Goal: Information Seeking & Learning: Learn about a topic

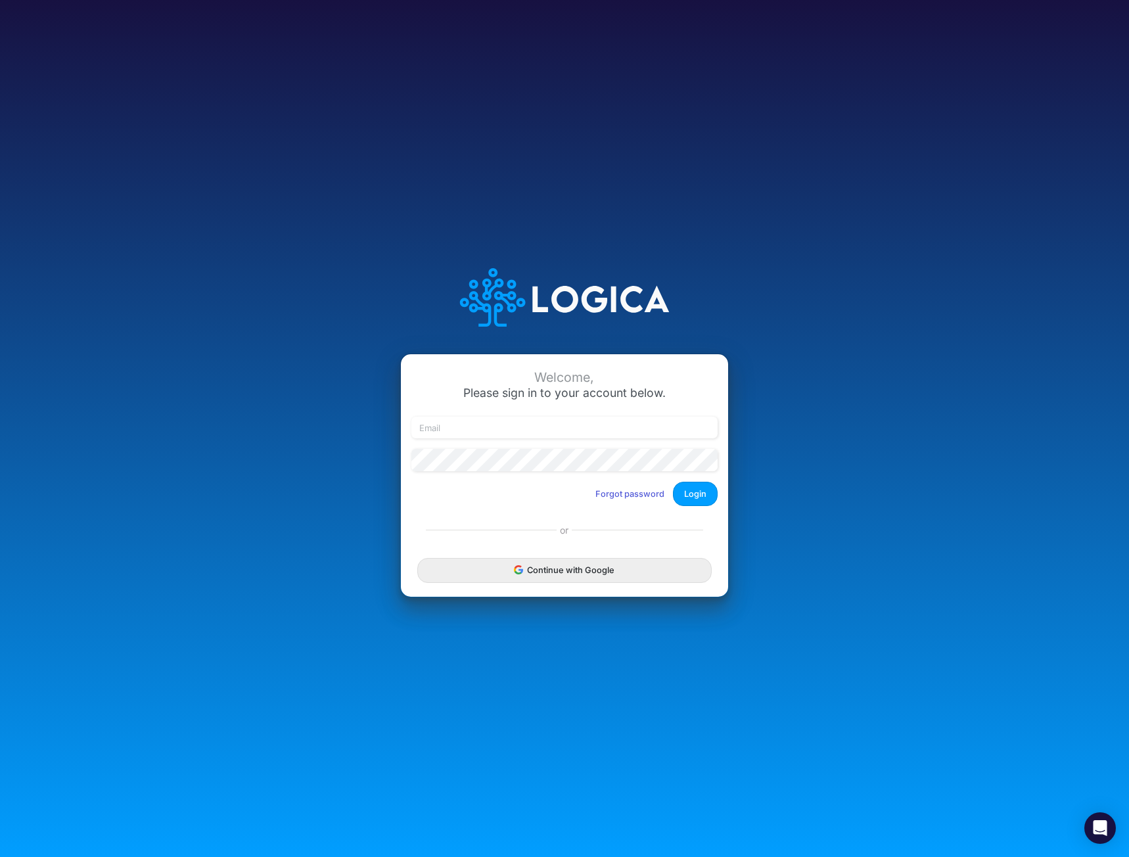
type input "[EMAIL_ADDRESS][DOMAIN_NAME]"
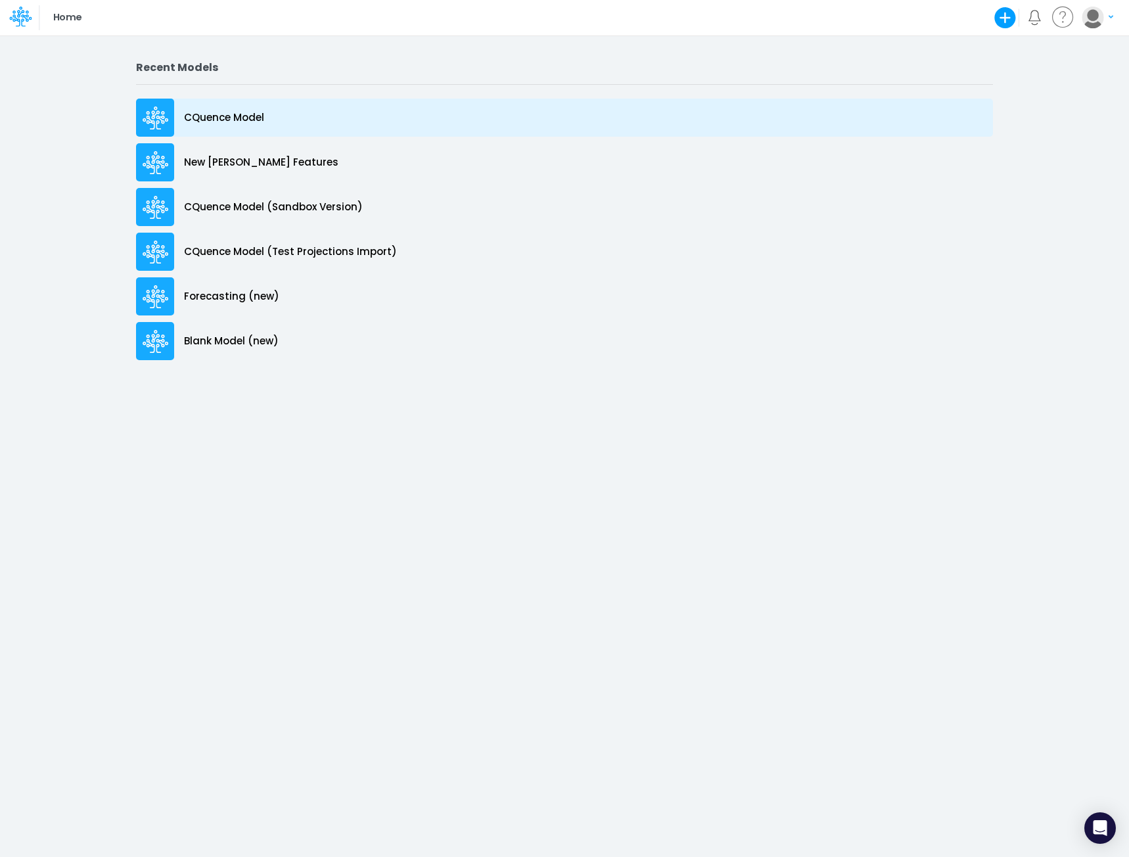
click at [233, 114] on p "CQuence Model" at bounding box center [224, 117] width 80 height 15
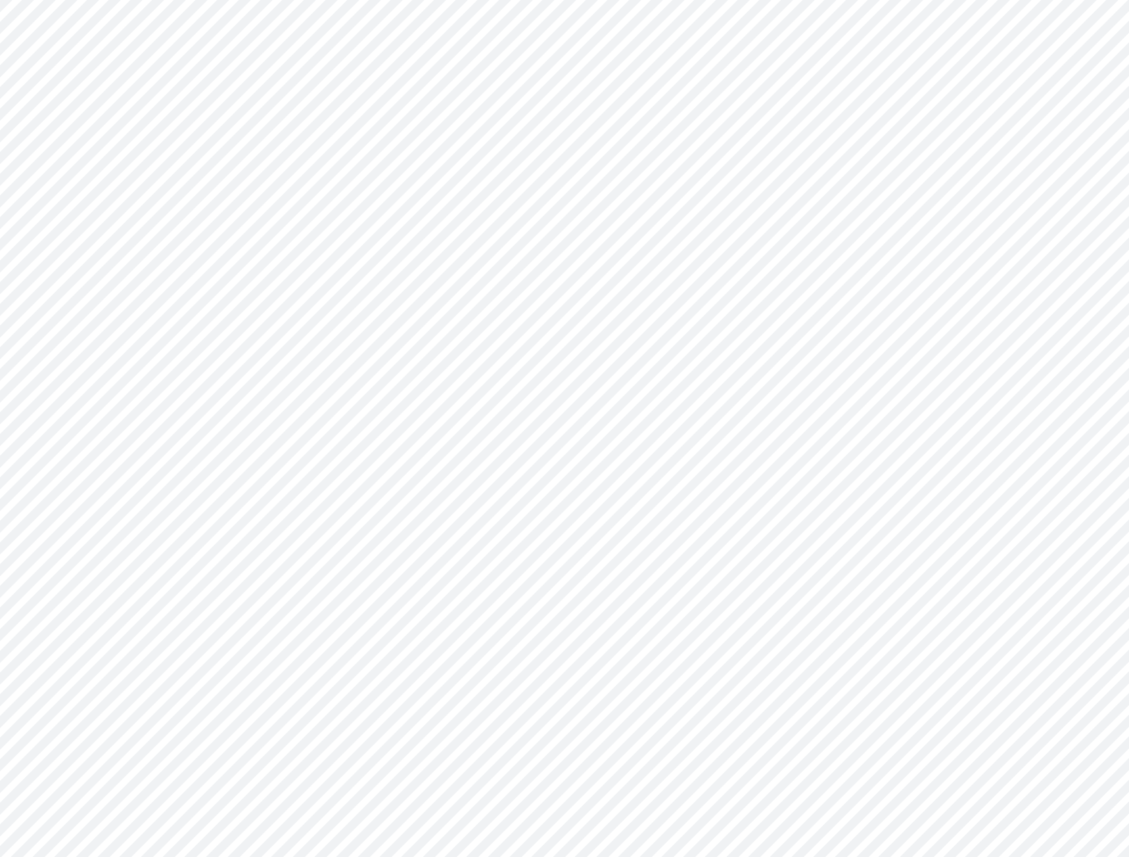
type input "Consolidated All by Month"
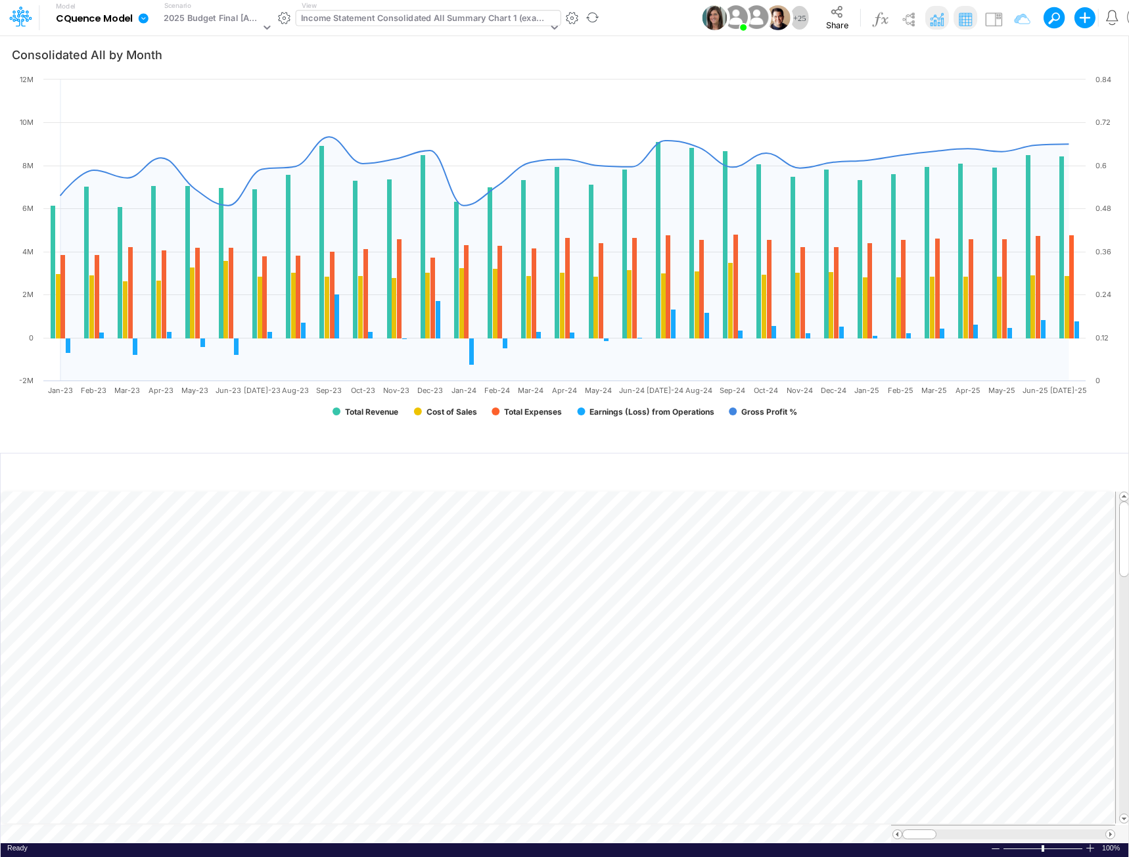
click at [421, 24] on div "Income Statement Consolidated All Summary Chart 1 (example)" at bounding box center [424, 19] width 246 height 15
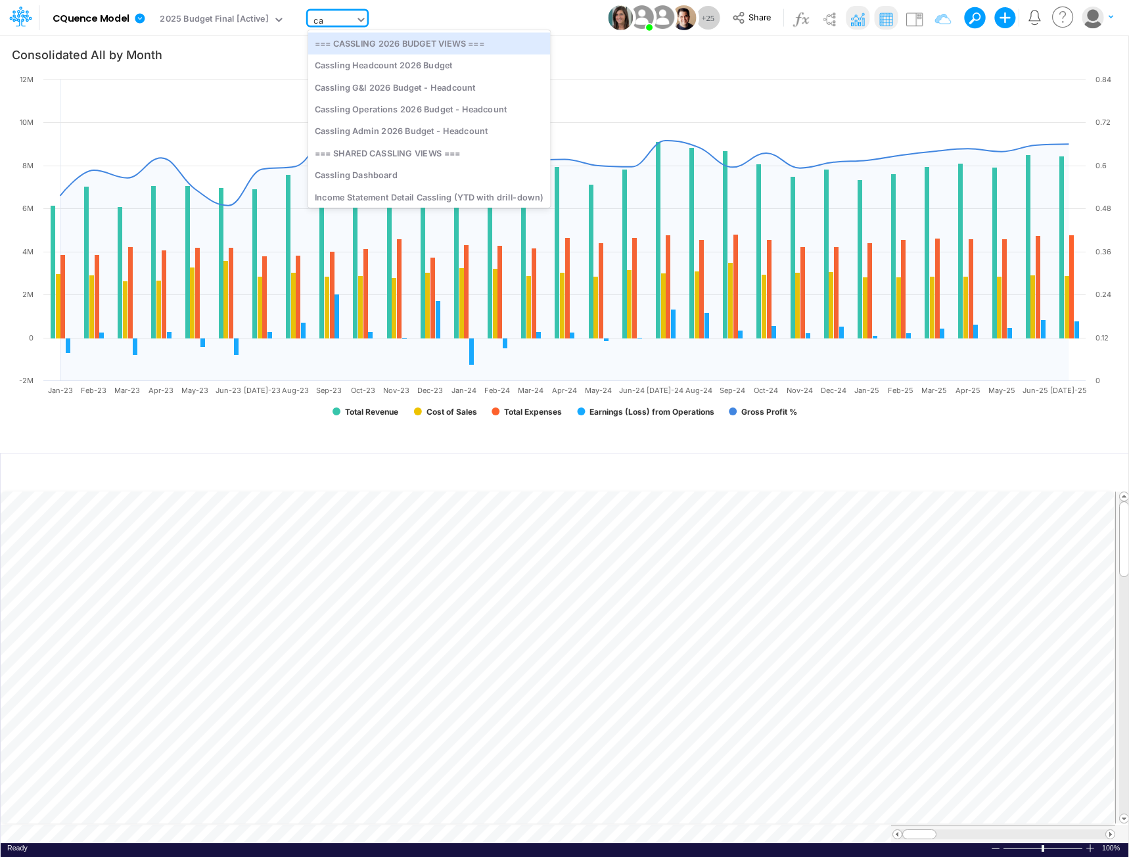
type input "c"
type input "proj"
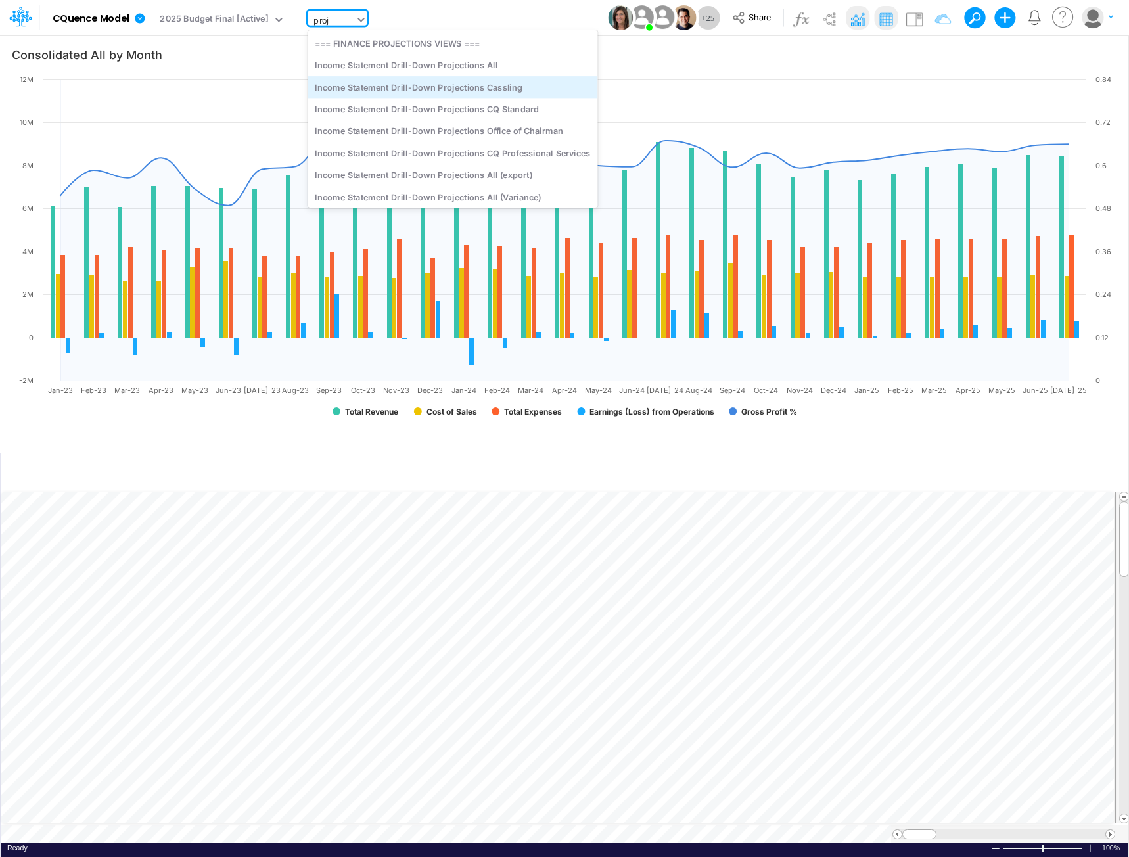
click at [357, 78] on div "Income Statement Drill-Down Projections Cassling" at bounding box center [453, 87] width 290 height 22
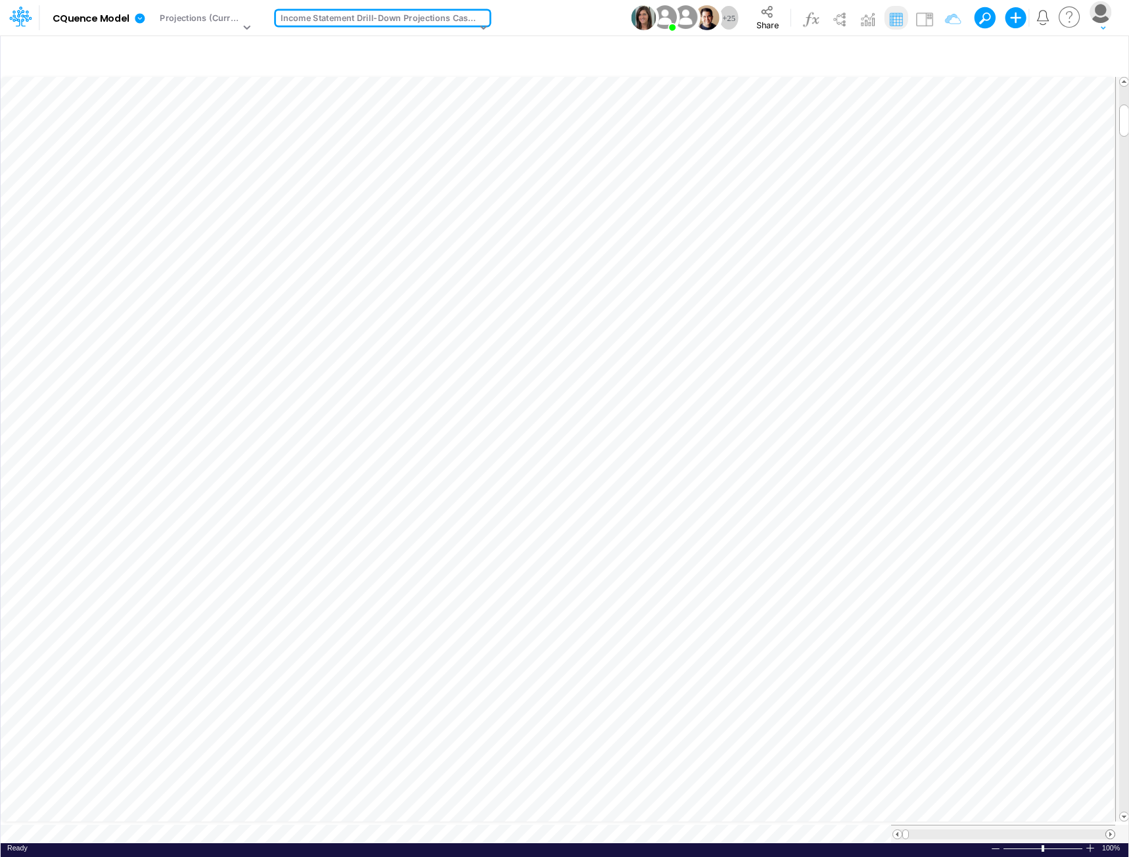
click at [1107, 830] on span at bounding box center [1110, 834] width 9 height 9
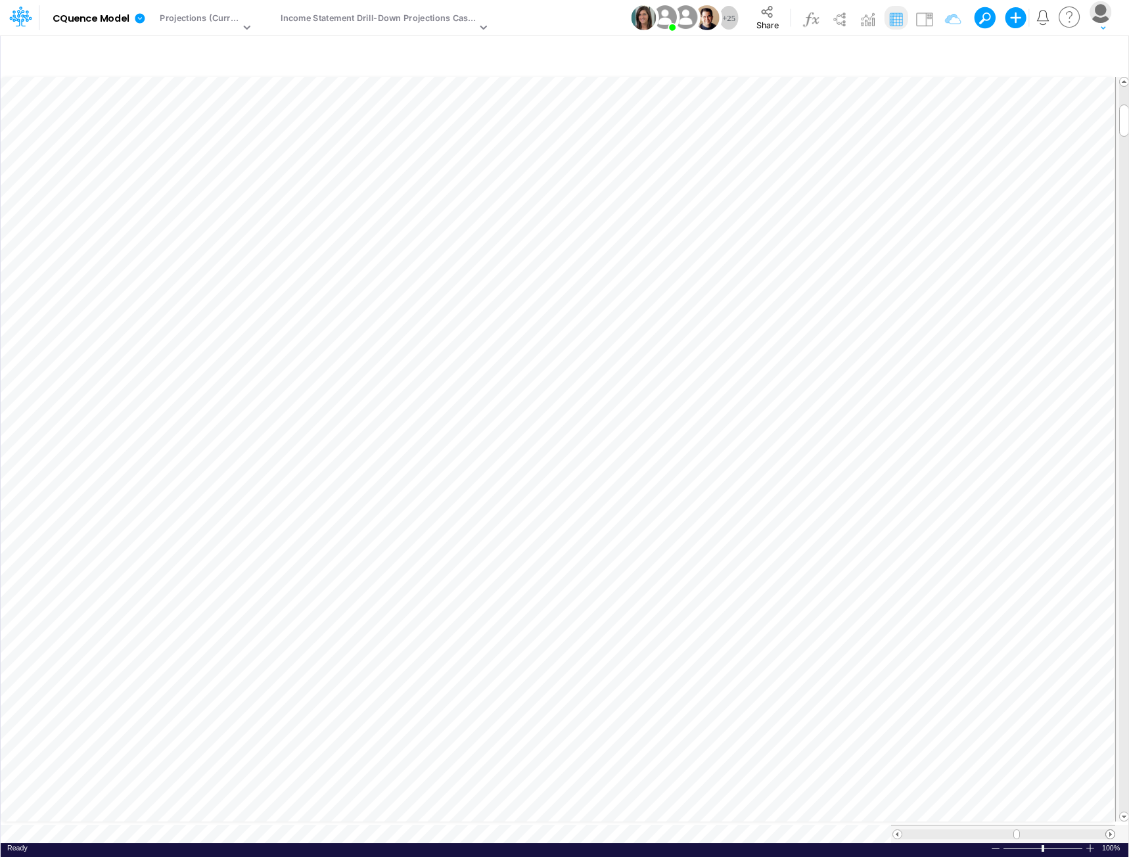
click at [1107, 830] on span at bounding box center [1110, 834] width 9 height 9
click at [1107, 831] on span at bounding box center [1110, 834] width 9 height 9
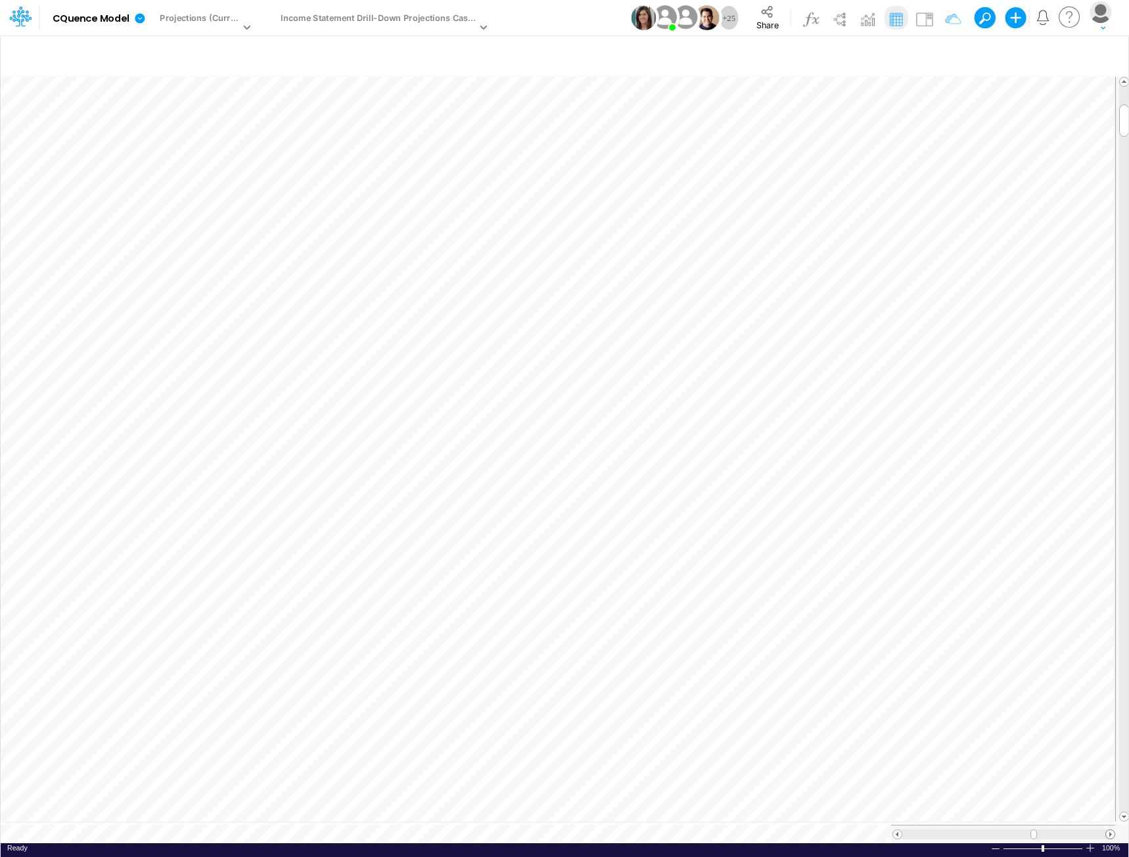
click at [1107, 832] on div at bounding box center [1003, 834] width 223 height 10
click at [1109, 830] on span at bounding box center [1110, 834] width 9 height 9
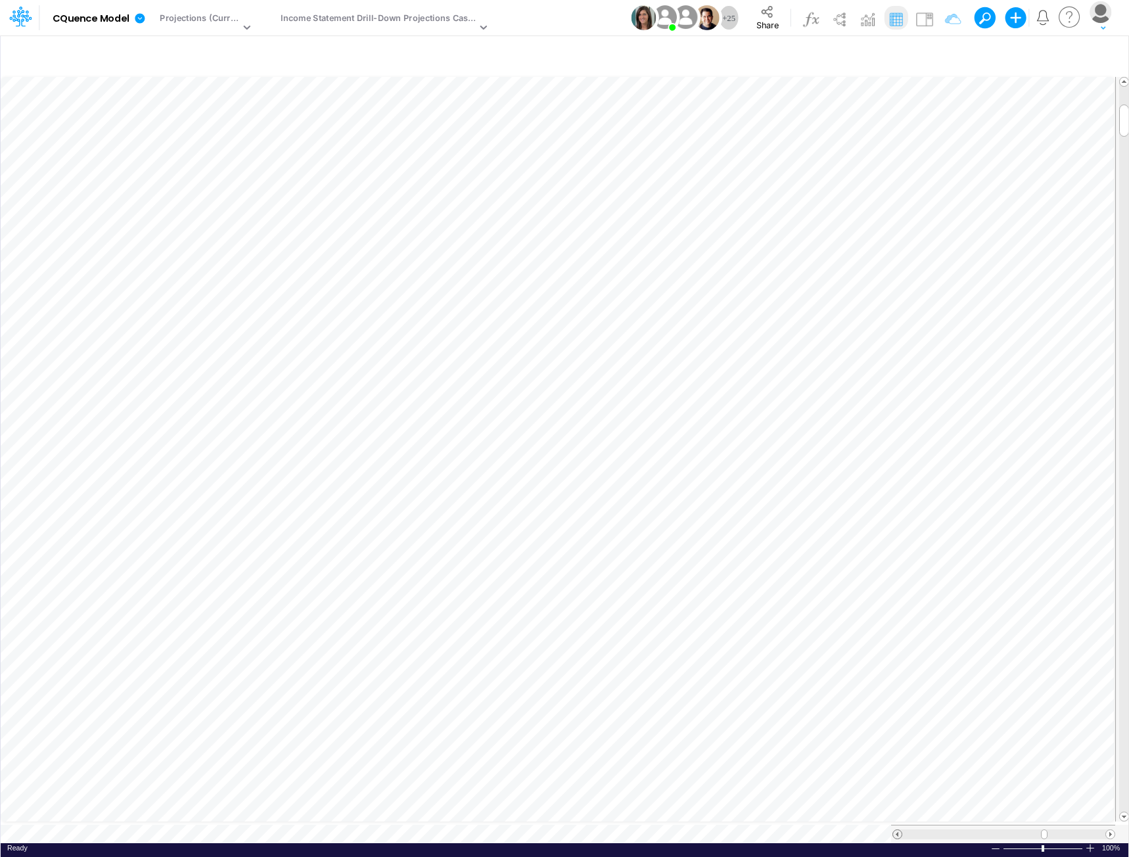
click at [898, 830] on span at bounding box center [897, 834] width 9 height 9
click at [896, 830] on span at bounding box center [897, 834] width 9 height 9
click at [1110, 830] on span at bounding box center [1110, 834] width 9 height 9
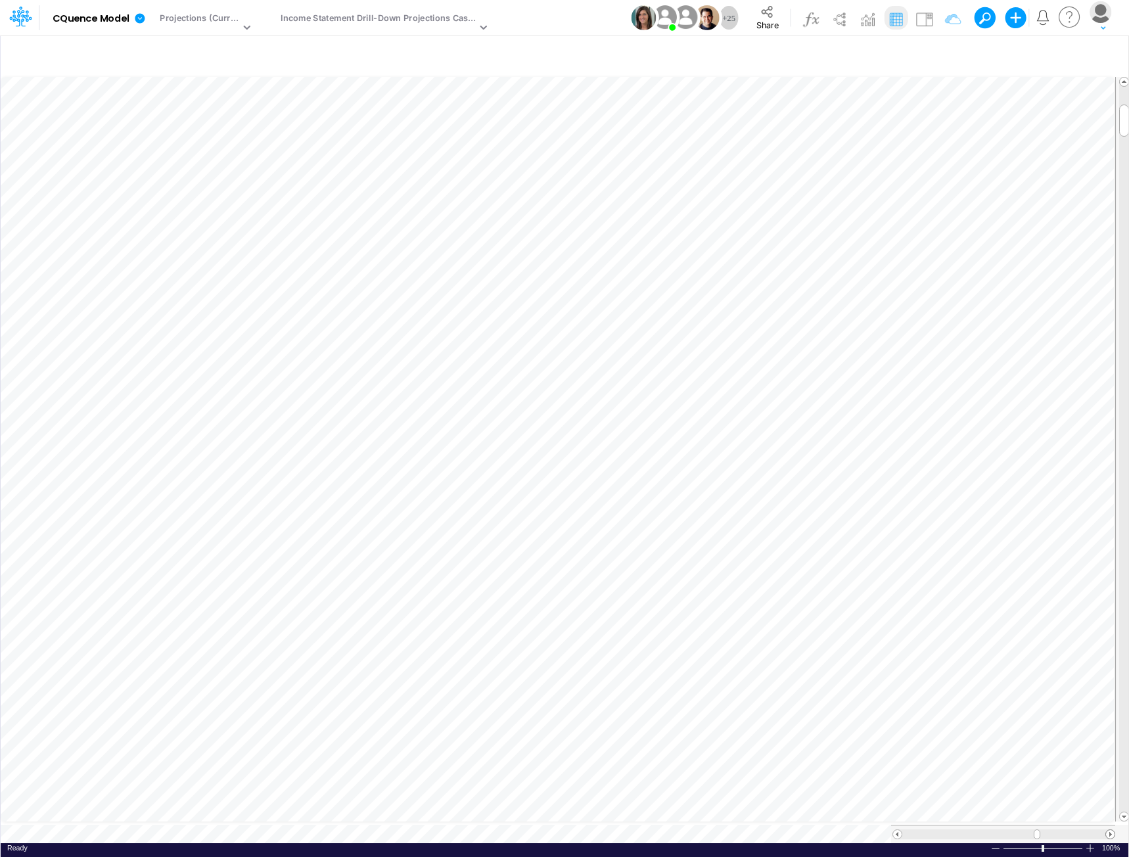
click at [1110, 830] on span at bounding box center [1110, 834] width 9 height 9
click at [1111, 830] on span at bounding box center [1110, 834] width 9 height 9
drag, startPoint x: 1127, startPoint y: 200, endPoint x: 1119, endPoint y: 636, distance: 435.8
click at [1119, 636] on div at bounding box center [1124, 634] width 10 height 32
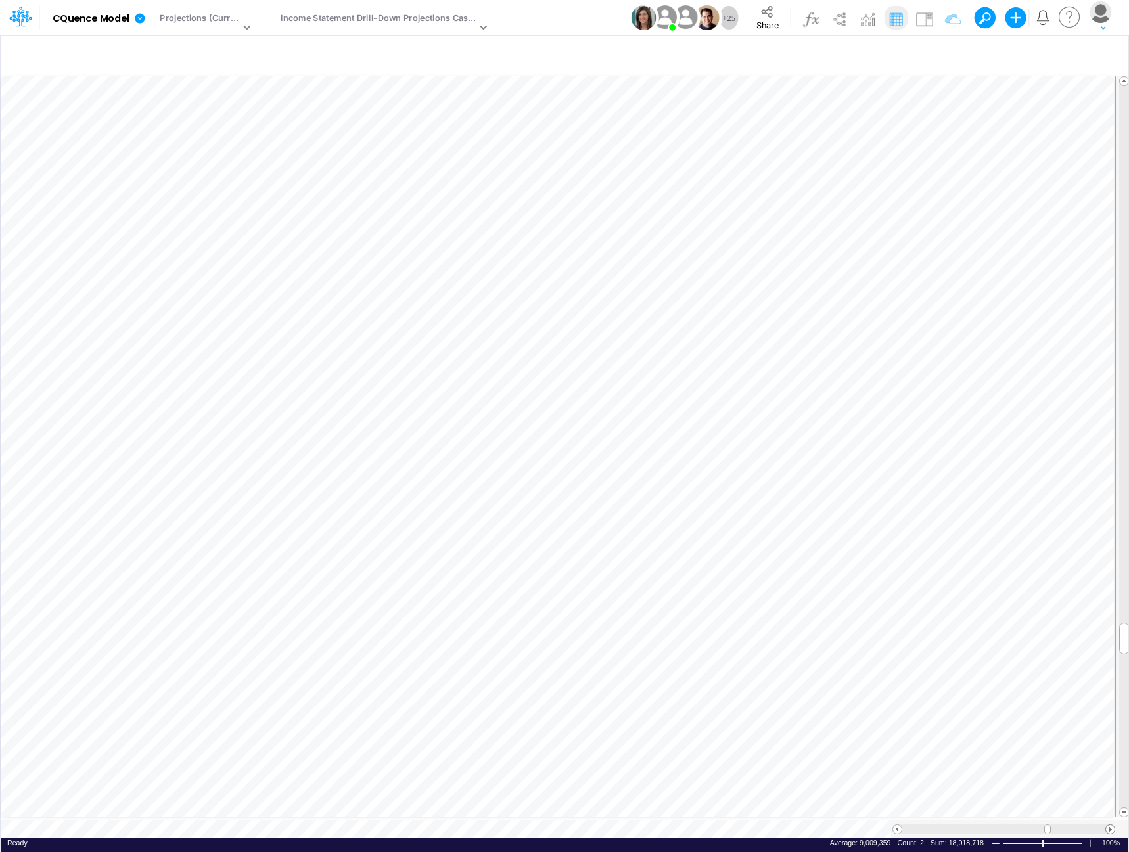
click at [1107, 825] on span at bounding box center [1110, 829] width 9 height 9
click at [898, 825] on span at bounding box center [897, 829] width 9 height 9
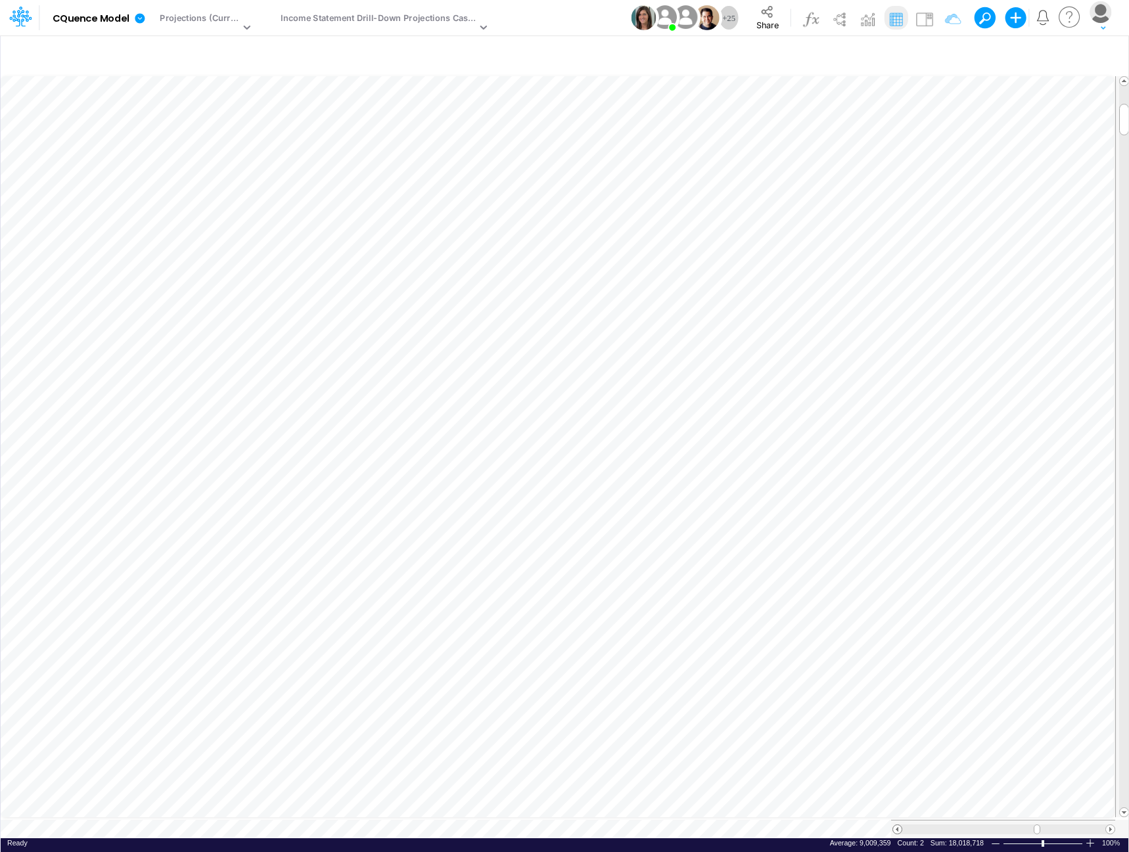
click at [898, 825] on span at bounding box center [897, 829] width 9 height 9
click at [421, 20] on div "Income Statement Drill-Down Projections Cassling" at bounding box center [379, 19] width 196 height 15
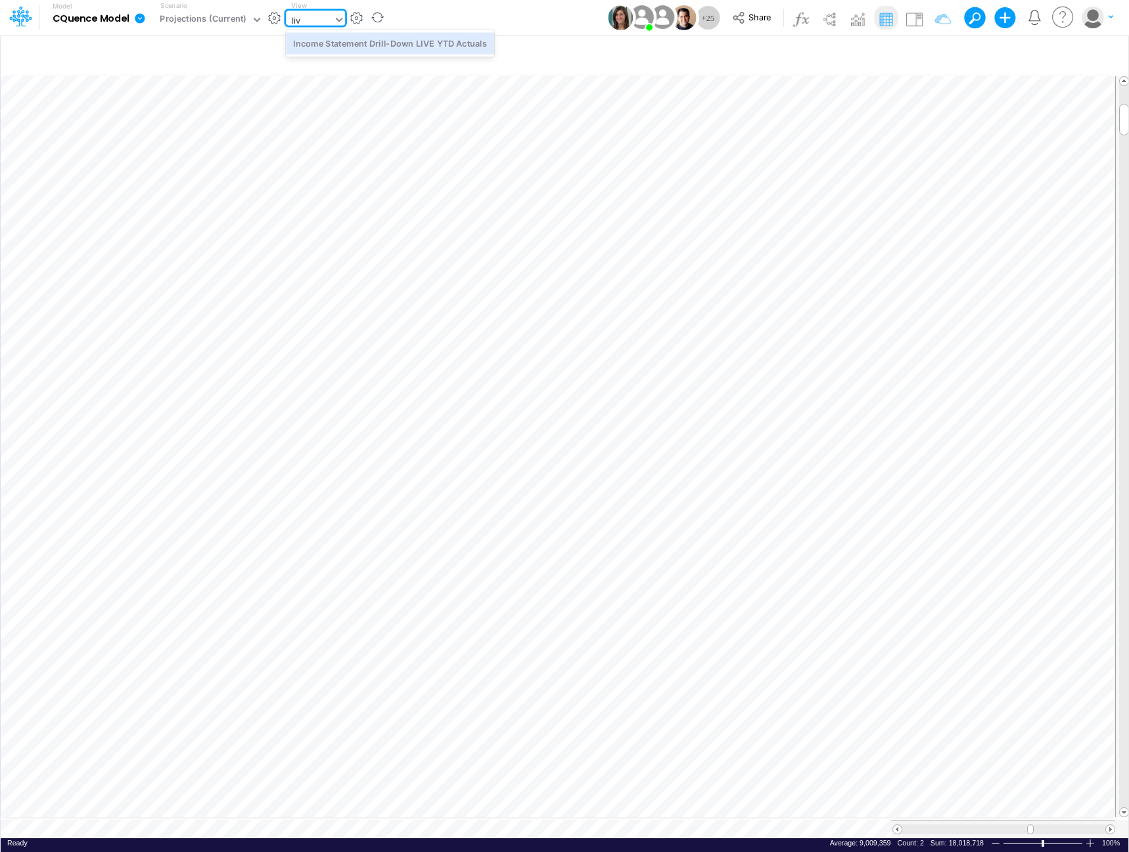
scroll to position [0, 0]
type input "live"
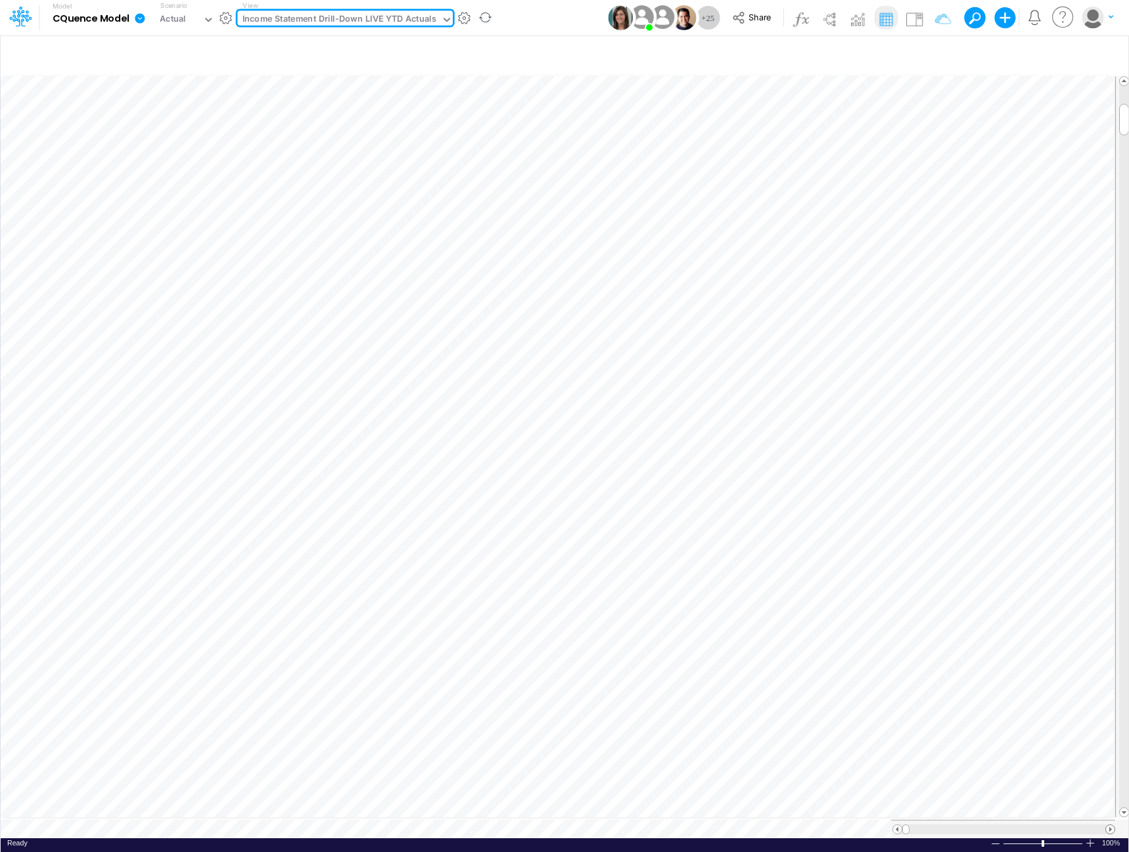
click at [1109, 825] on span at bounding box center [1110, 829] width 9 height 9
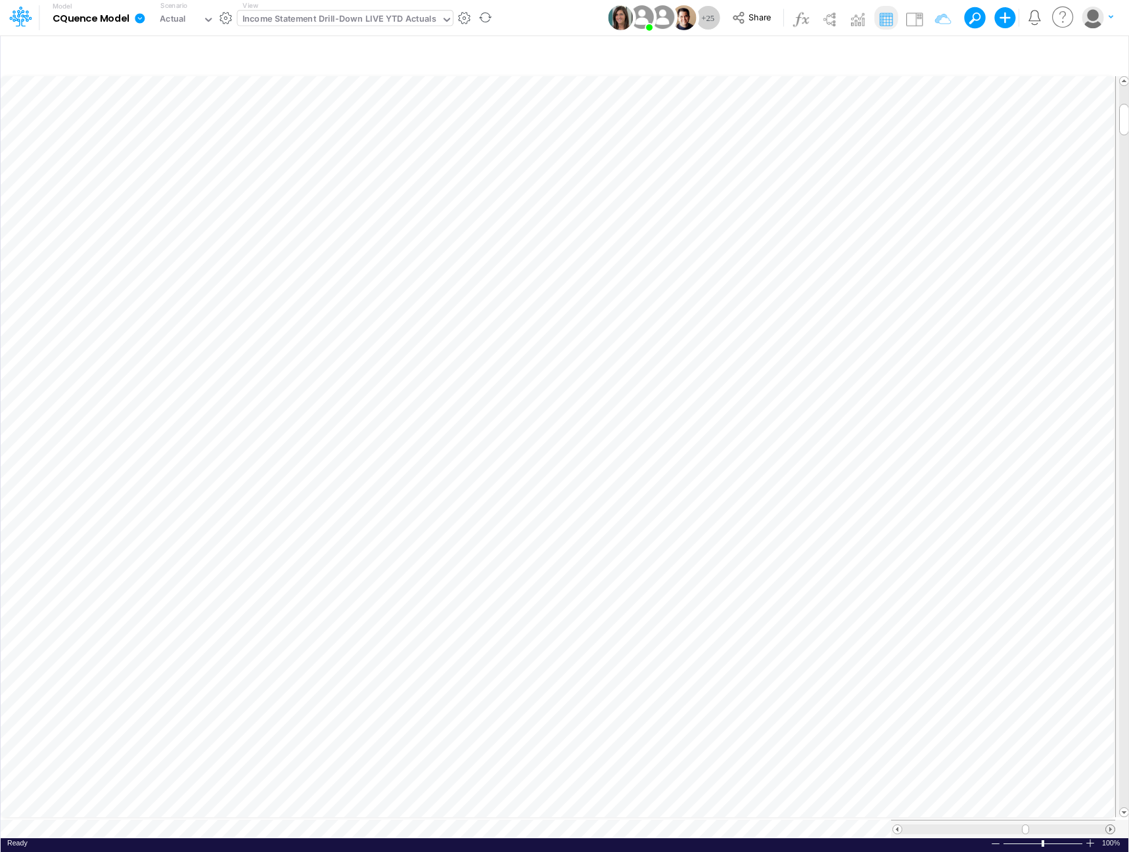
click at [1109, 825] on span at bounding box center [1110, 829] width 9 height 9
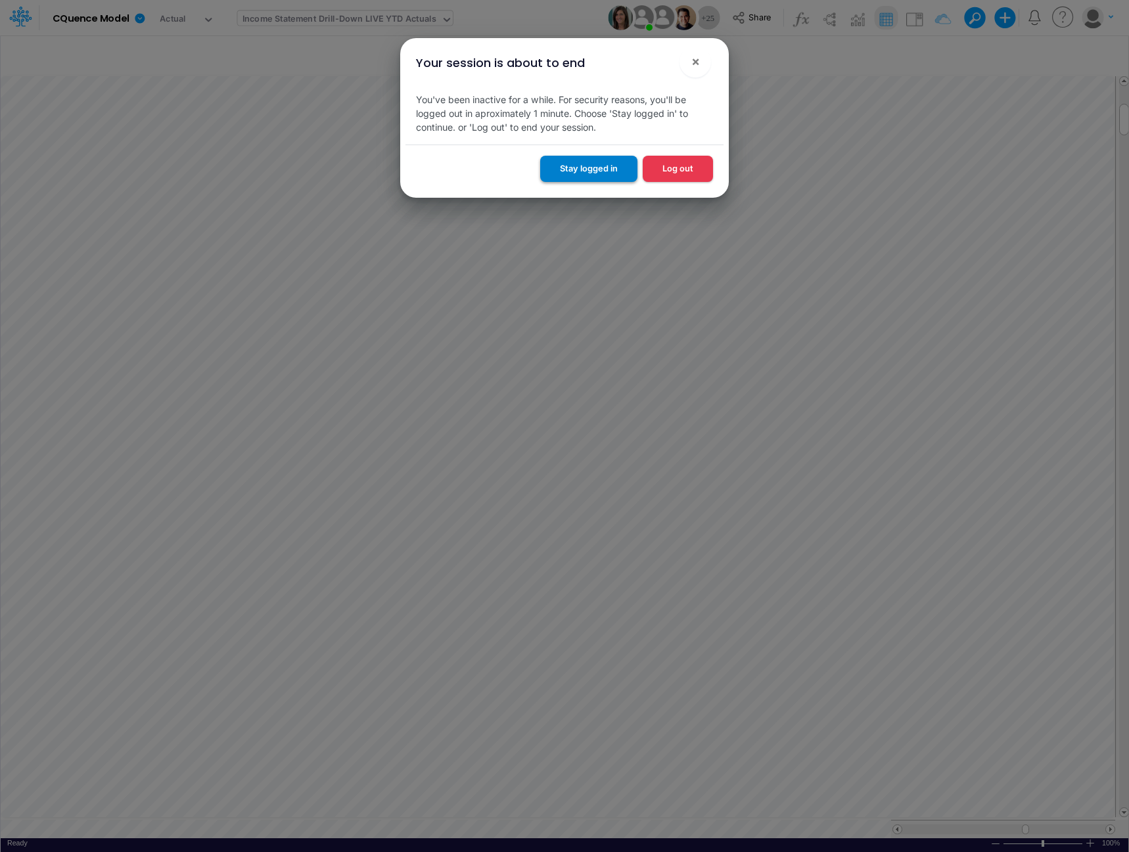
click at [581, 162] on button "Stay logged in" at bounding box center [588, 169] width 97 height 26
